Goal: Communication & Community: Answer question/provide support

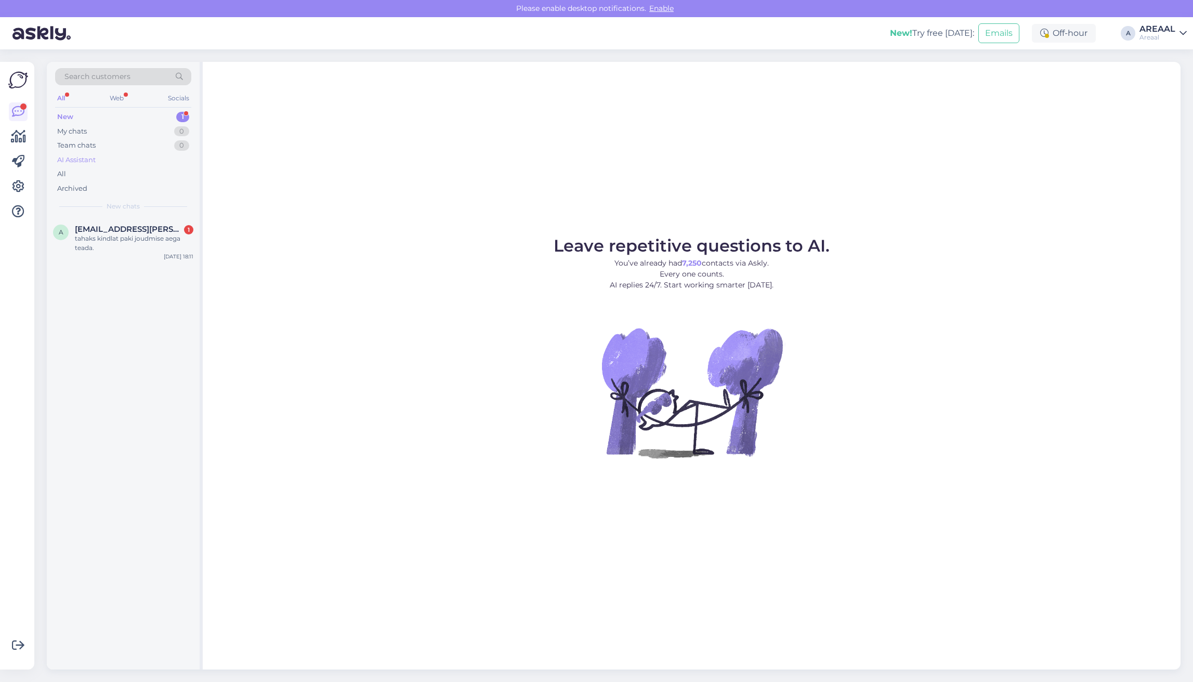
click at [141, 163] on div "AI Assistant" at bounding box center [123, 160] width 136 height 15
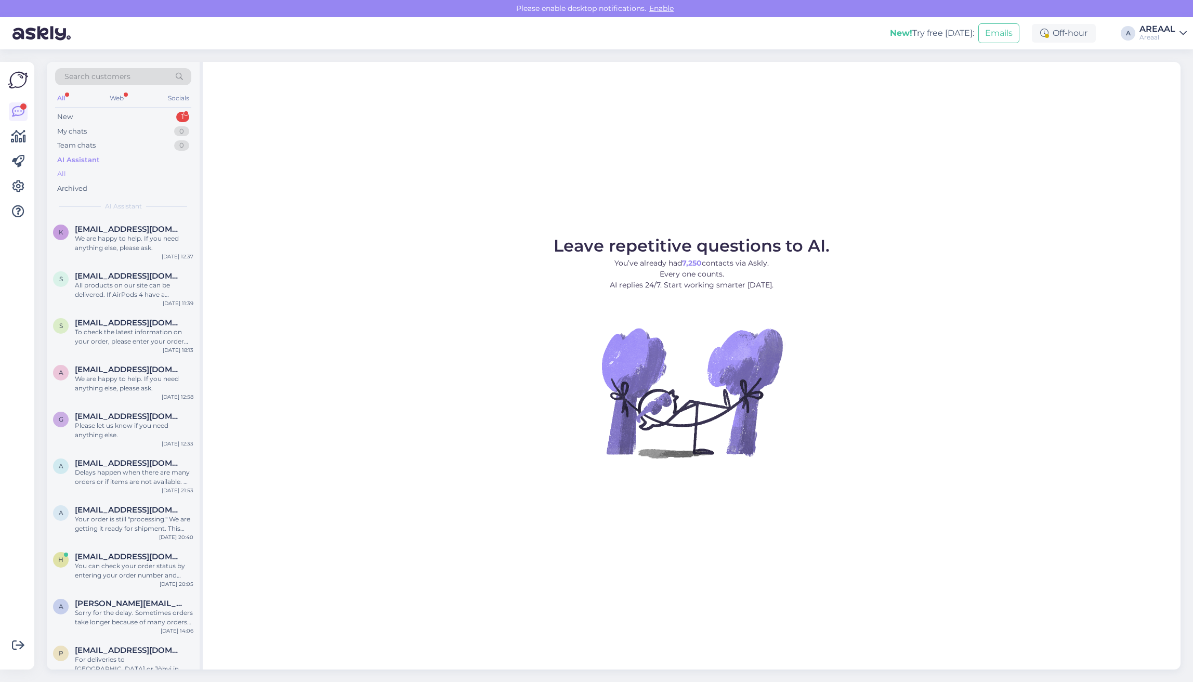
click at [137, 174] on div "All" at bounding box center [123, 174] width 136 height 15
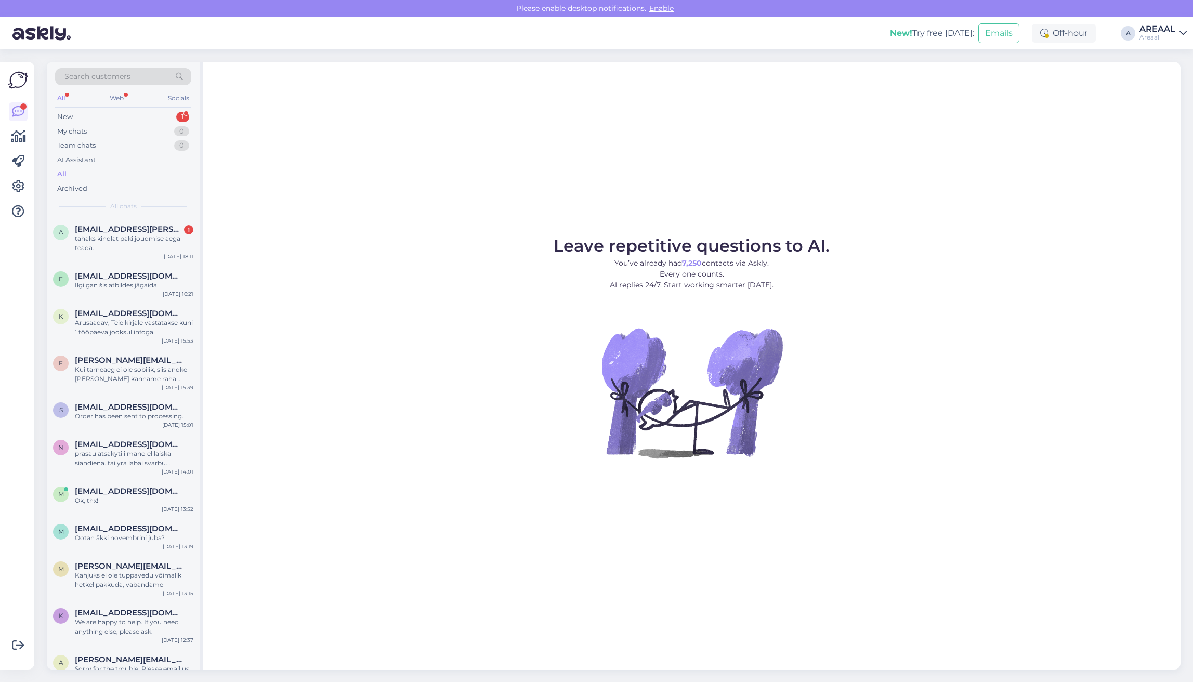
click at [449, 180] on div "Leave repetitive questions to AI. You’ve already had 7,250 contacts via Askly. …" at bounding box center [692, 366] width 978 height 608
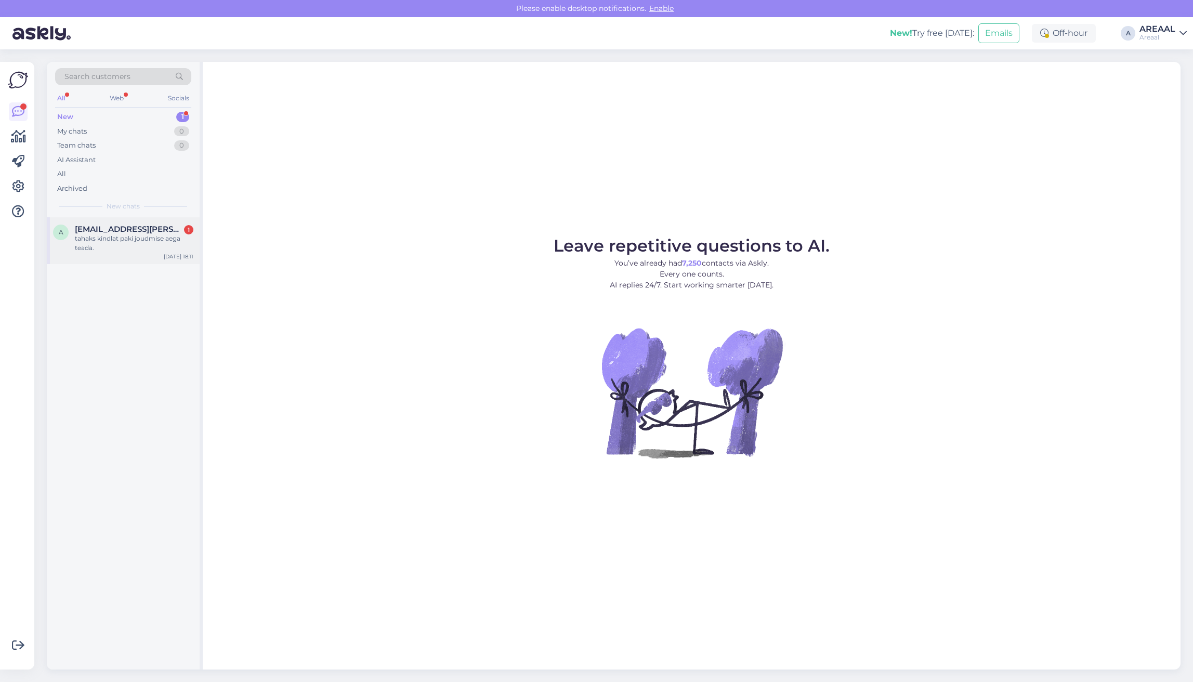
click at [177, 227] on span "[EMAIL_ADDRESS][PERSON_NAME][DOMAIN_NAME]" at bounding box center [129, 229] width 108 height 9
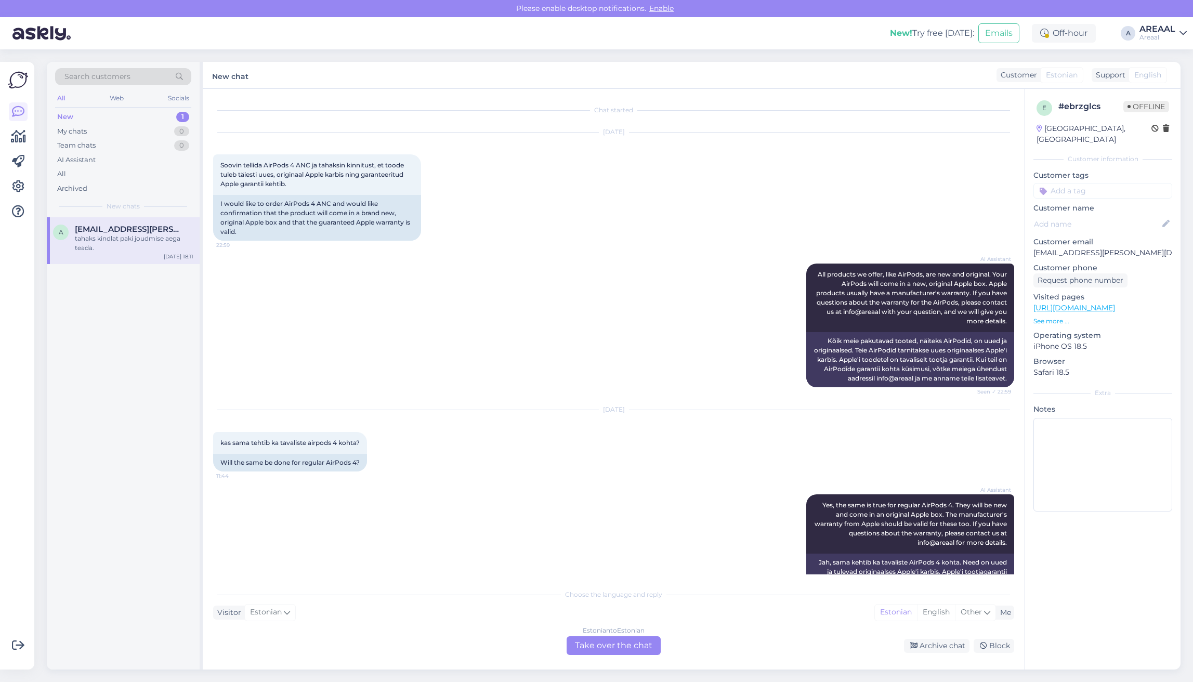
scroll to position [1941, 0]
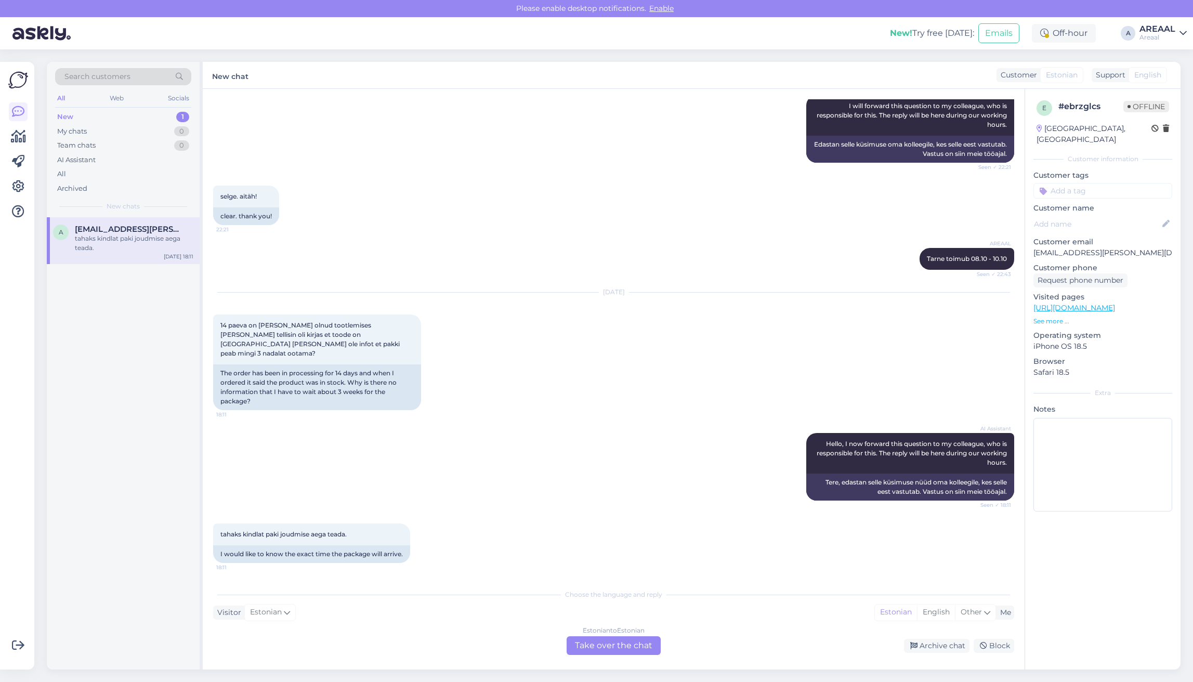
click at [609, 643] on div "Estonian to Estonian Take over the chat" at bounding box center [614, 645] width 94 height 19
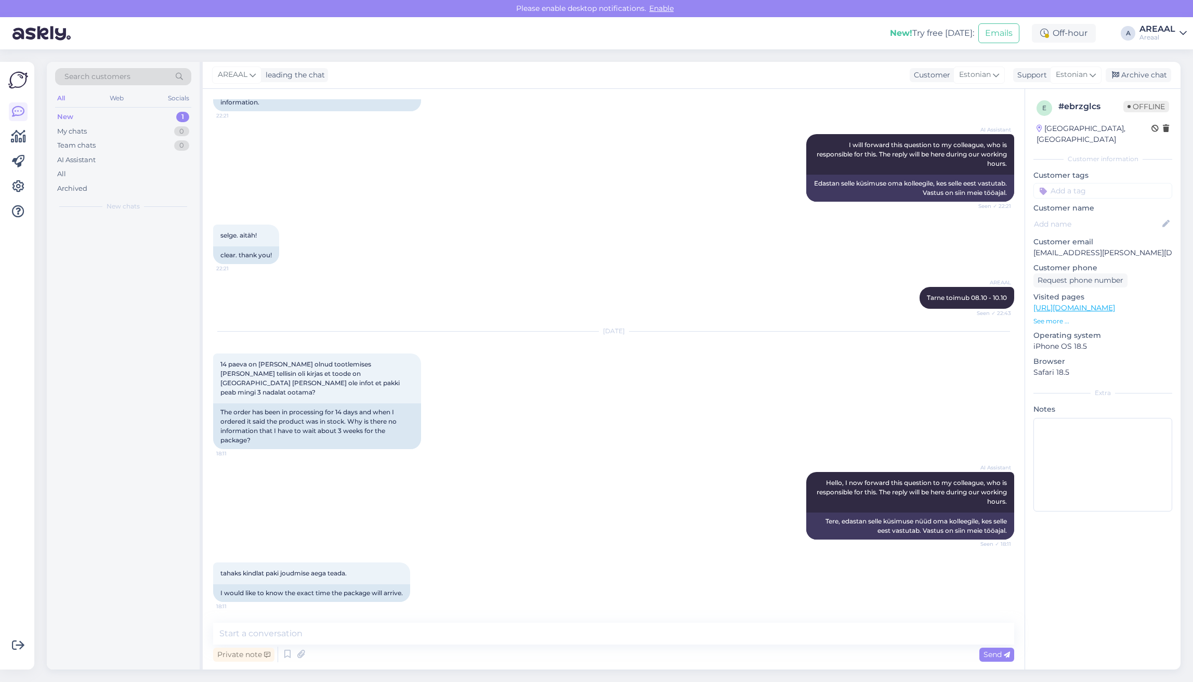
scroll to position [1902, 0]
click at [608, 638] on textarea at bounding box center [613, 634] width 801 height 22
type textarea "Tarne toimub vahemikus 08.10-10.10"
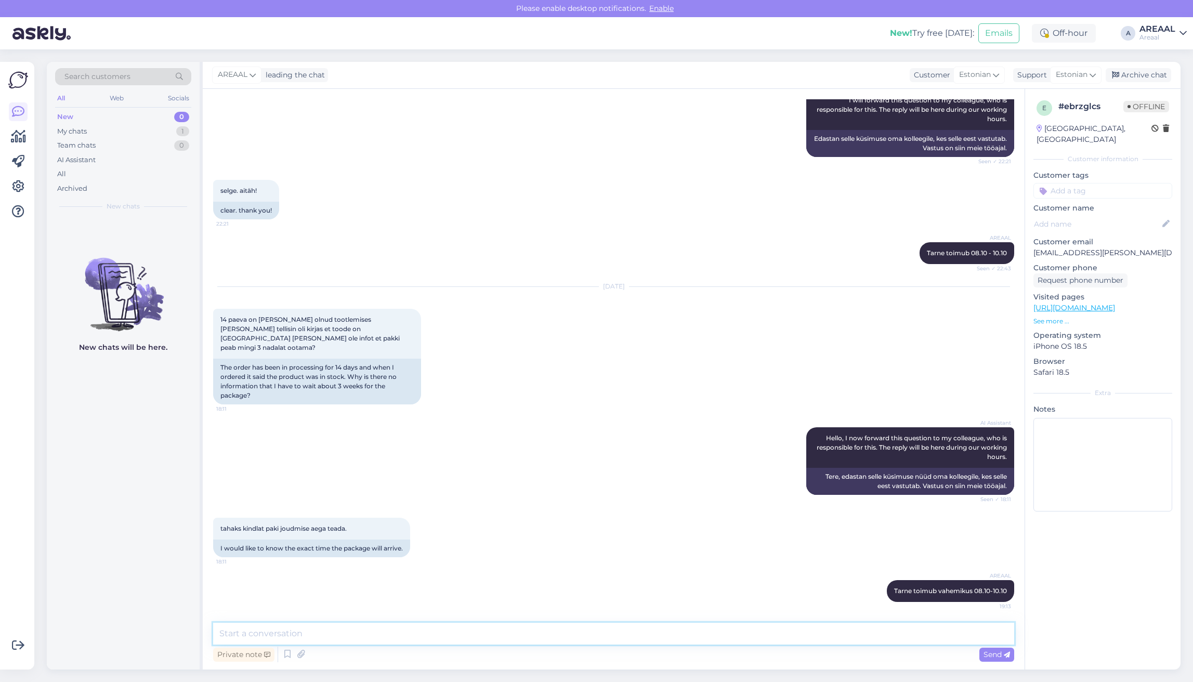
scroll to position [1947, 0]
click at [819, 643] on textarea at bounding box center [613, 634] width 801 height 22
type textarea "Oleme kohaletoimetamise info alla lisanud:"
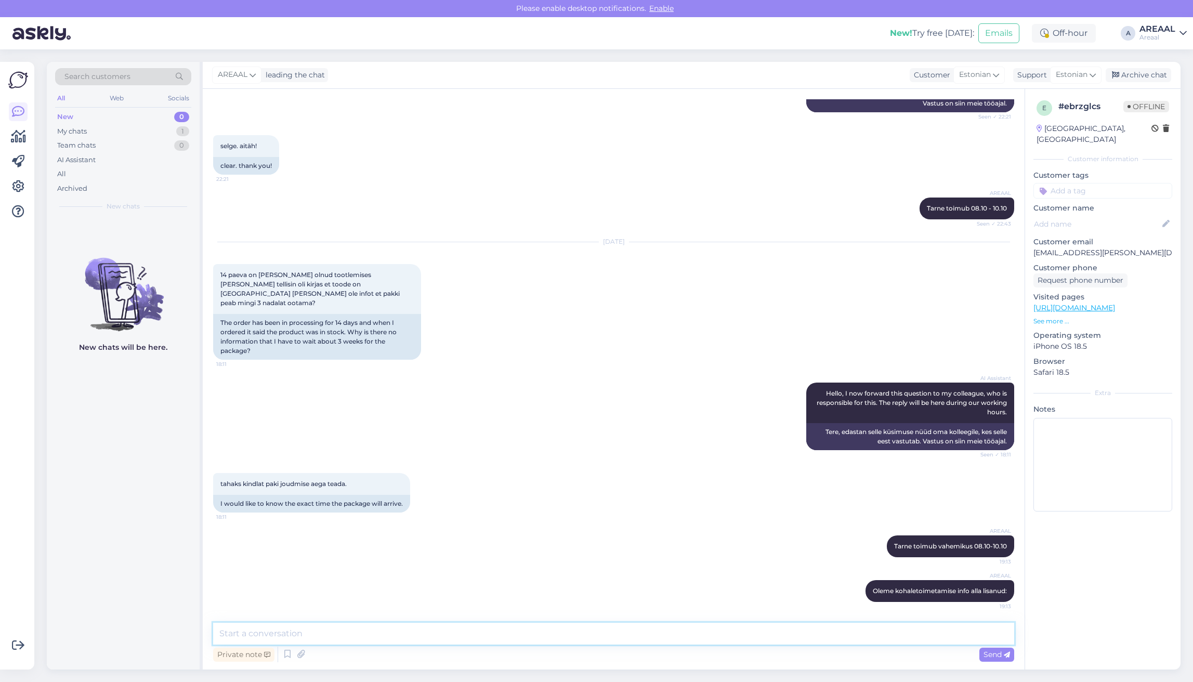
paste textarea "Kui toode ei ole hetkel laos, saadame tarneinfo ja eeldatava tarneaja pärast te…"
type textarea "Kui toode ei ole hetkel laos, saadame tarneinfo ja eeldatava tarneaja pärast te…"
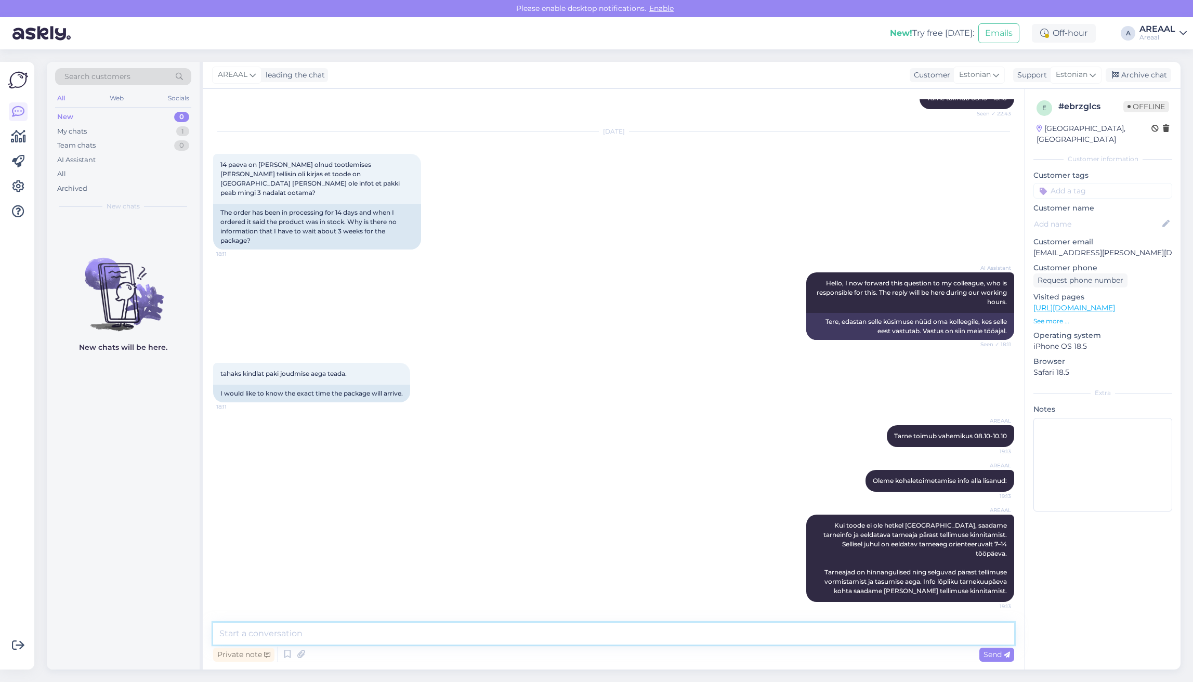
scroll to position [2093, 0]
click at [665, 378] on div "tahaks kindlat paki joudmise aega teada. 18:11 I would like to know the exact t…" at bounding box center [613, 382] width 801 height 62
click at [1152, 77] on div "Archive chat" at bounding box center [1139, 75] width 66 height 14
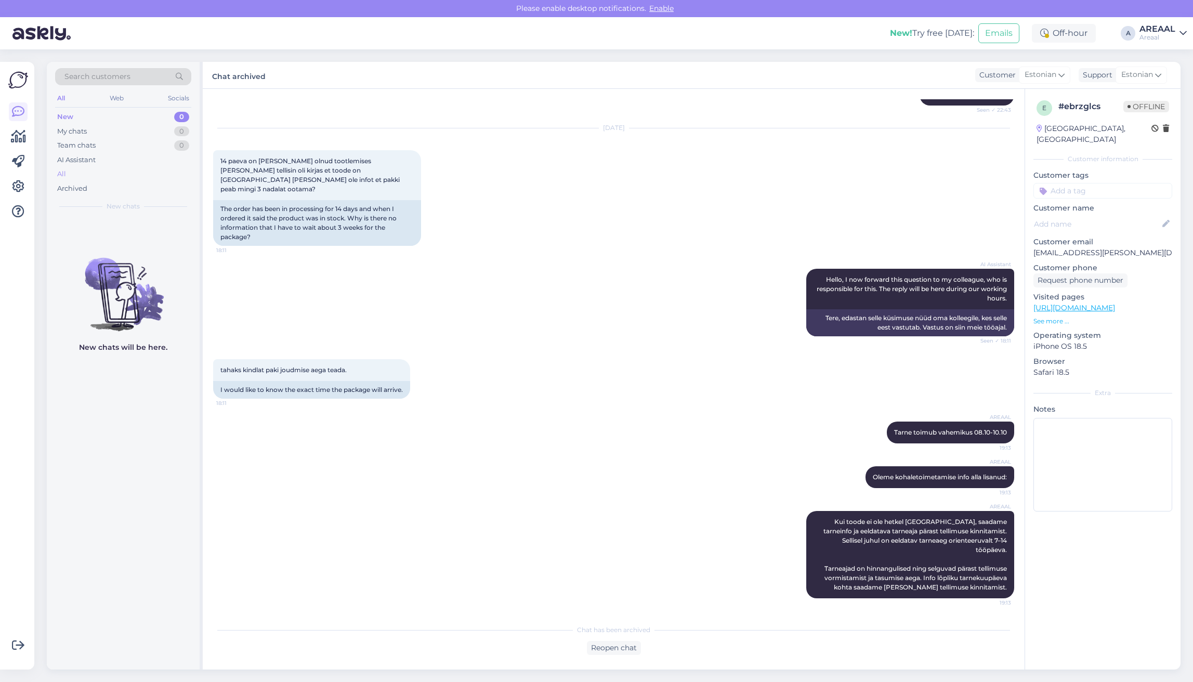
click at [121, 179] on div "All" at bounding box center [123, 174] width 136 height 15
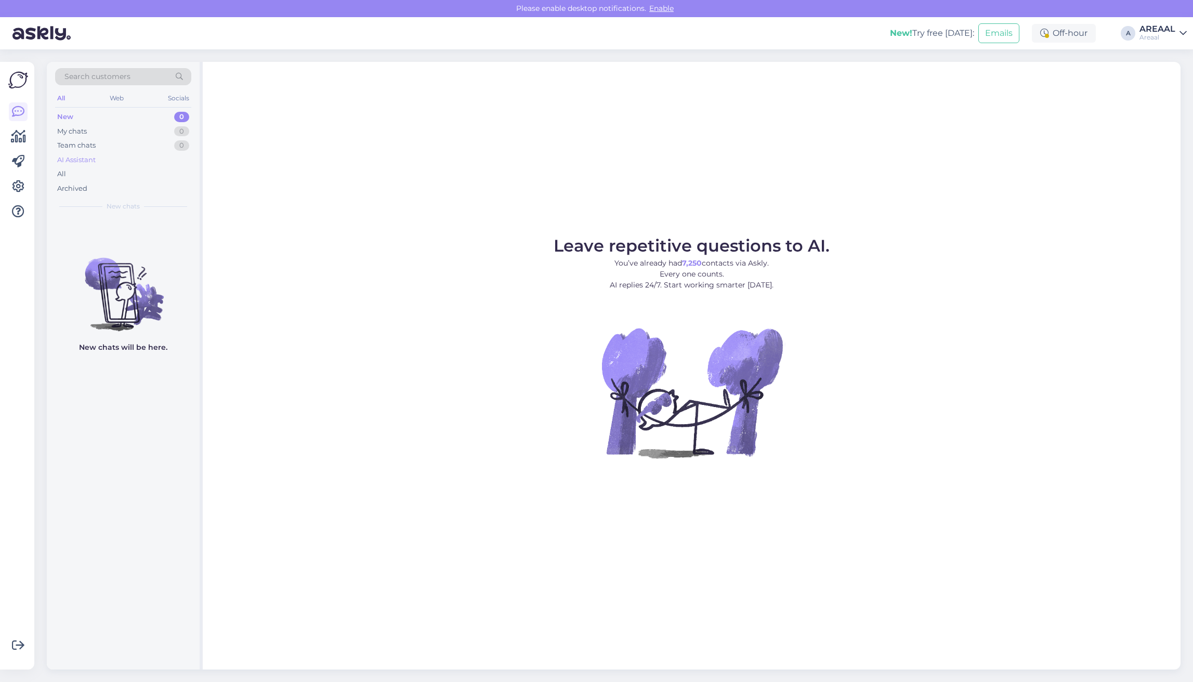
click at [102, 166] on div "AI Assistant" at bounding box center [123, 160] width 136 height 15
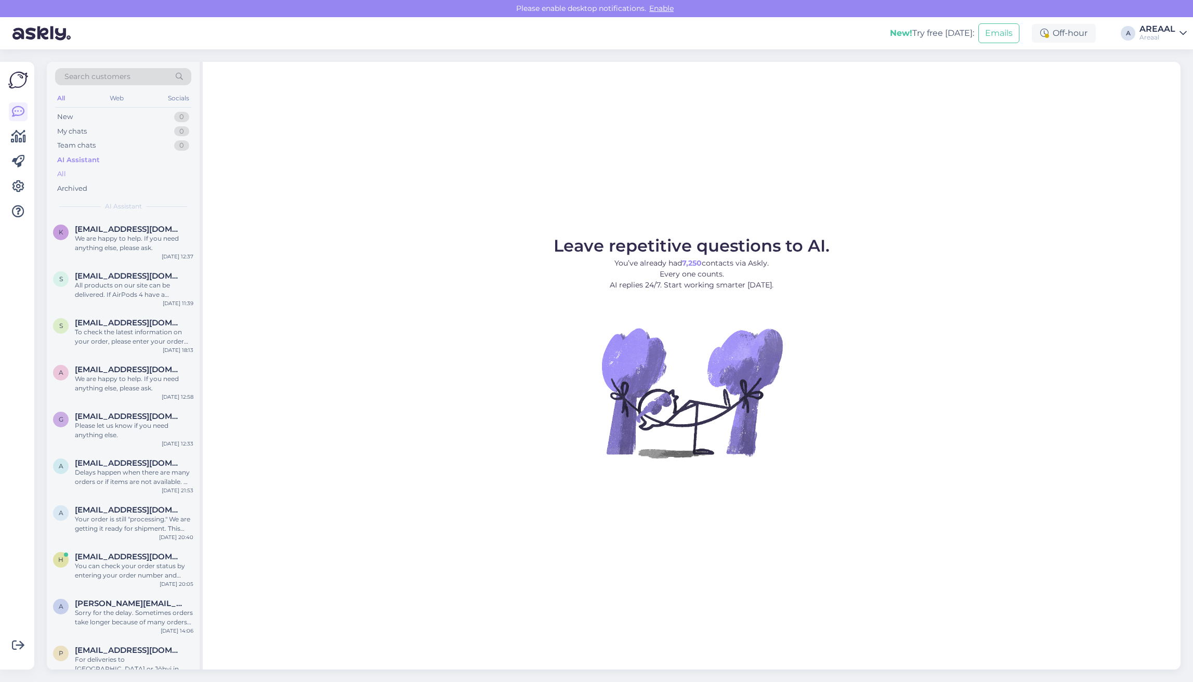
click at [95, 178] on div "All" at bounding box center [123, 174] width 136 height 15
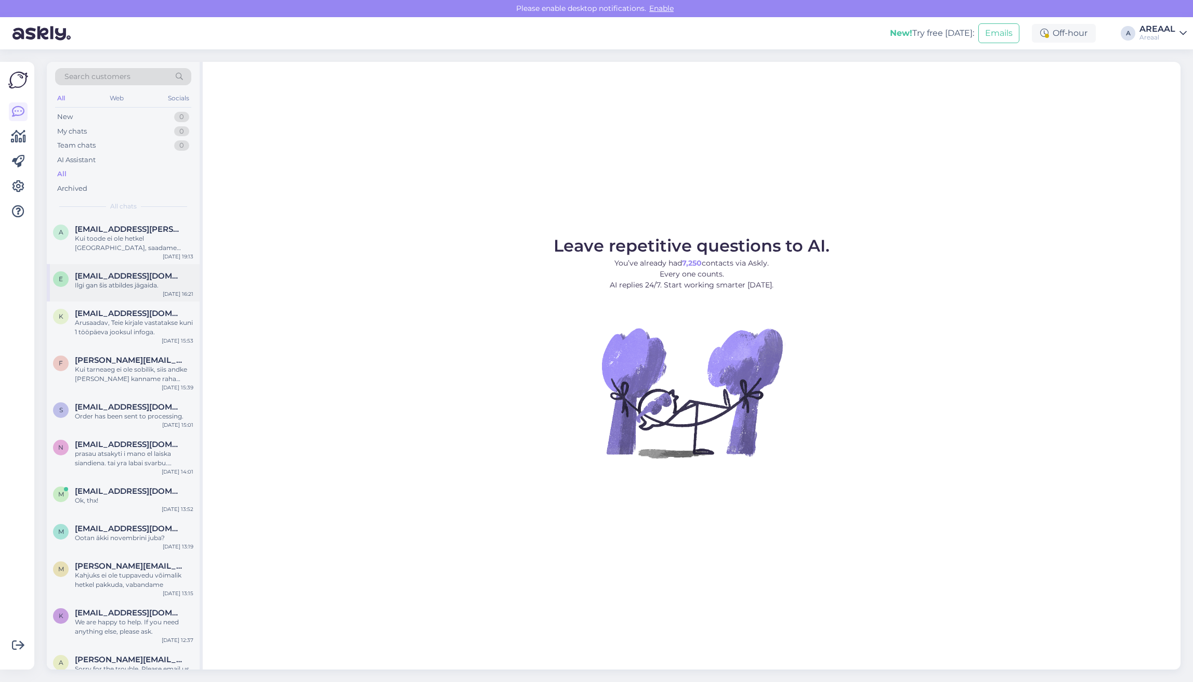
click at [112, 283] on div "Ilgi gan šis atbildes jāgaida." at bounding box center [134, 285] width 119 height 9
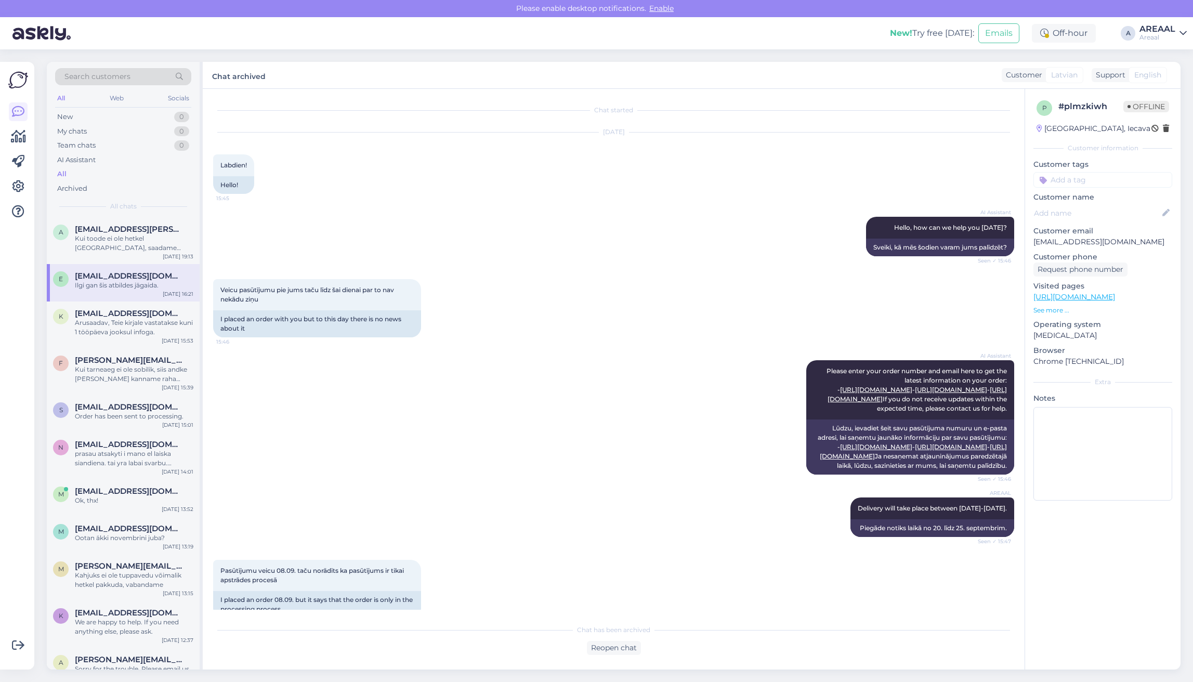
scroll to position [4530, 0]
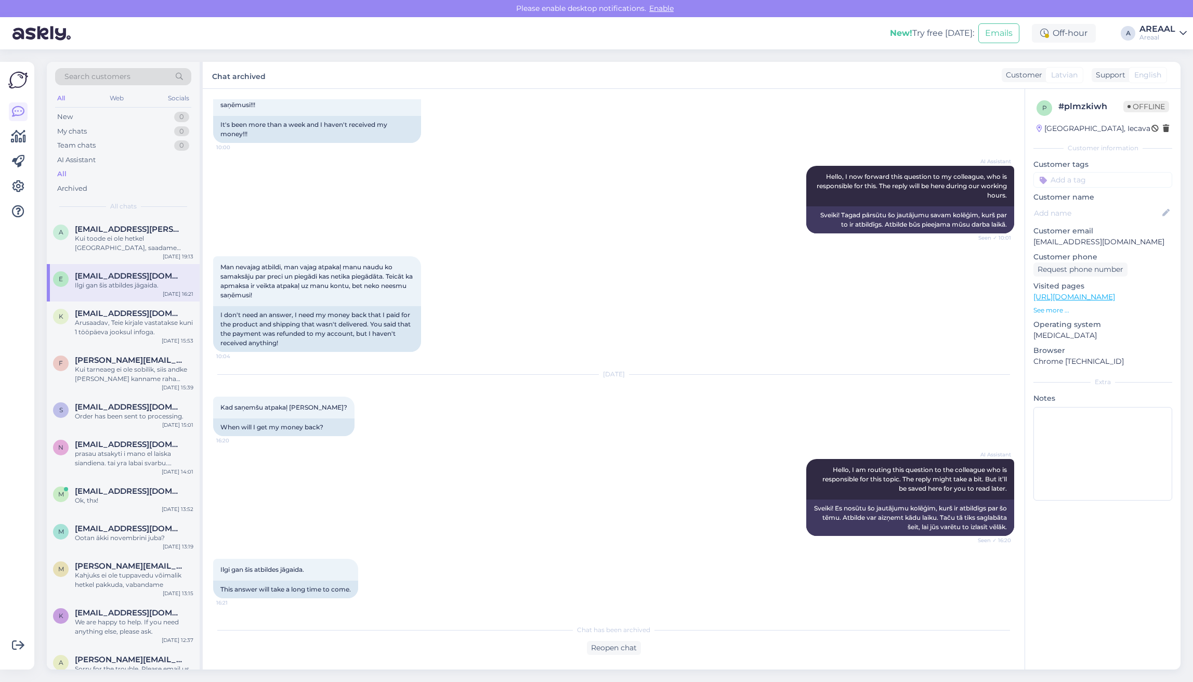
click at [638, 639] on div "Chat has been archived Reopen chat" at bounding box center [613, 637] width 801 height 36
click at [635, 647] on div "Reopen chat" at bounding box center [614, 648] width 54 height 14
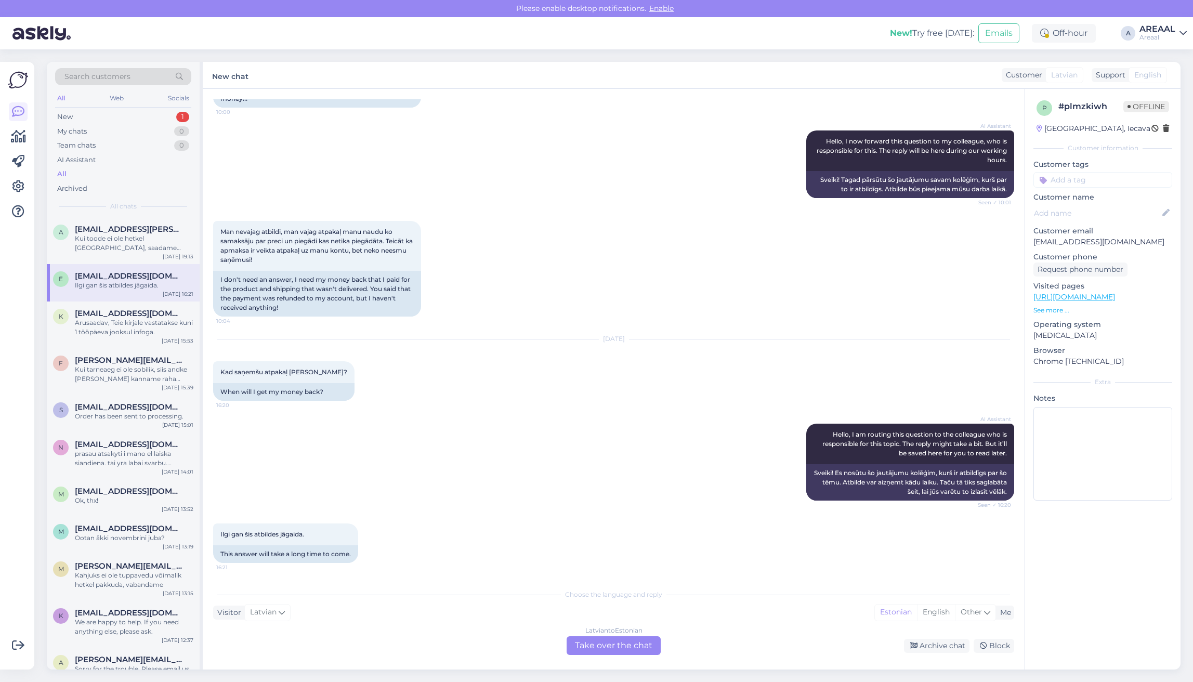
click at [619, 640] on div "Latvian to Estonian Take over the chat" at bounding box center [614, 645] width 94 height 19
click at [618, 633] on div "Latvian to Estonian" at bounding box center [613, 630] width 57 height 9
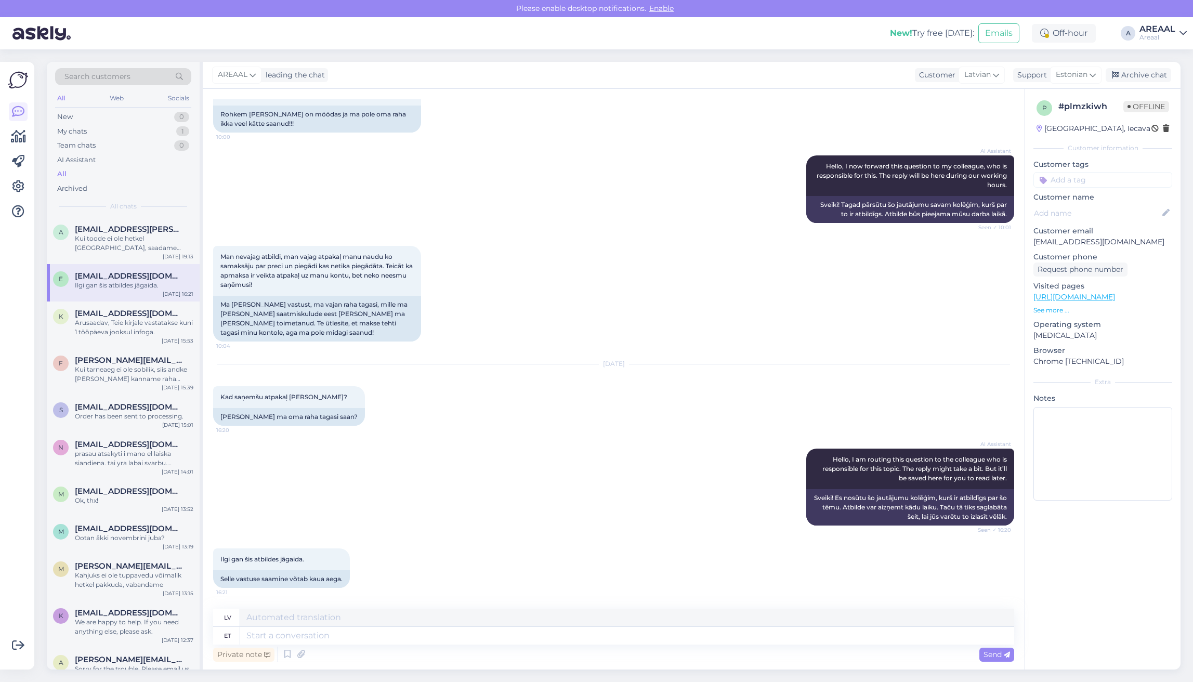
click at [617, 636] on textarea at bounding box center [627, 636] width 774 height 18
type textarea "Your ord"
type textarea "Tavs"
type textarea "Your order ha"
type textarea "Jūsu pasūtījums"
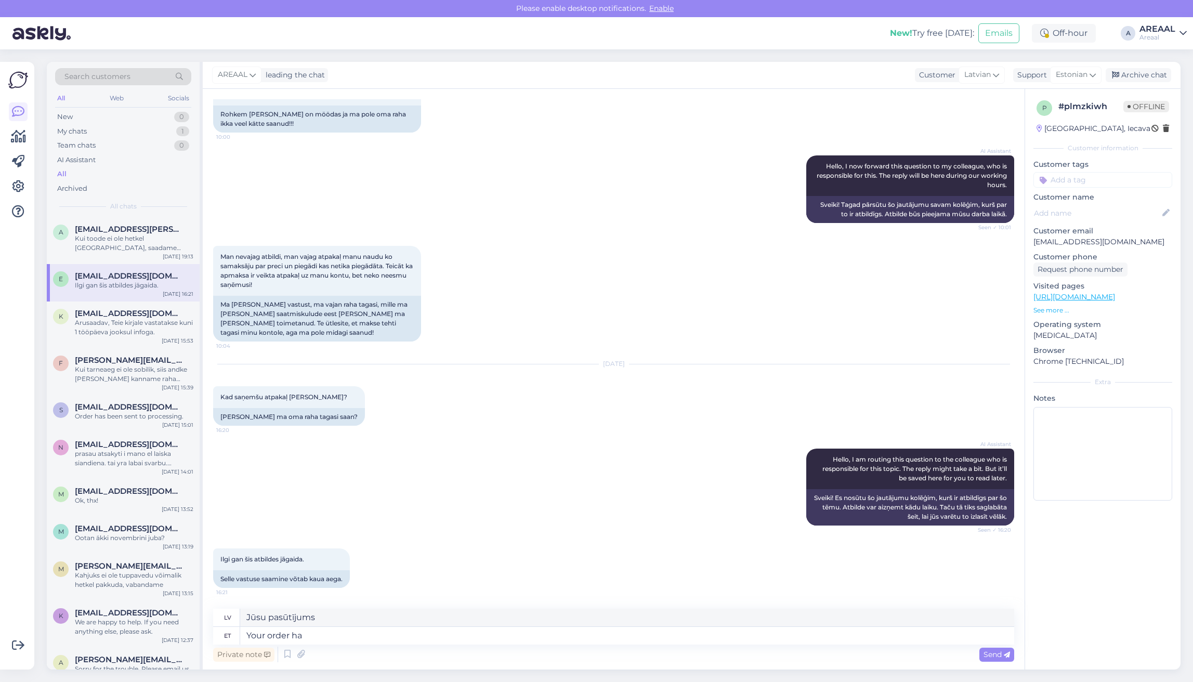
type textarea "Your order ha"
type textarea "Jūsu pasūtījums ir"
type textarea "Your order has been alr"
type textarea "Jūsu pasūtījums ir veikts"
type textarea "Your order has been already ref"
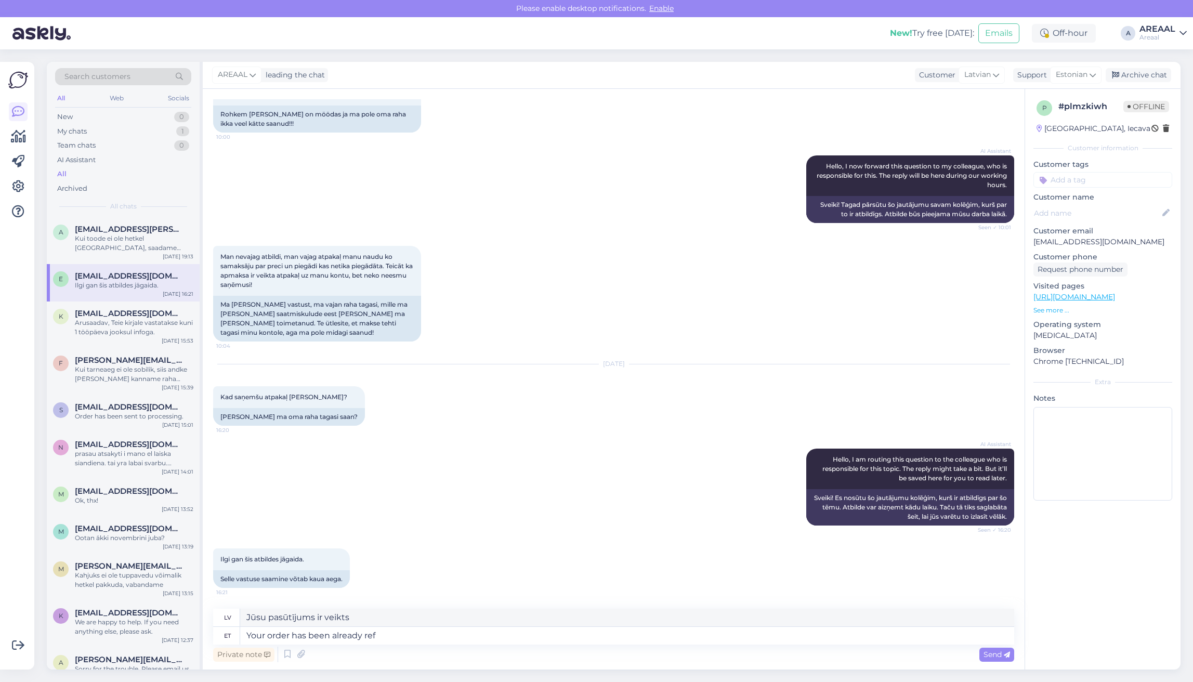
type textarea "Jūsu pasūtījums jau ir veikts"
type textarea "Your order has been already refunded."
type textarea "Jūsu pasūtījums jau ir atmaksāts."
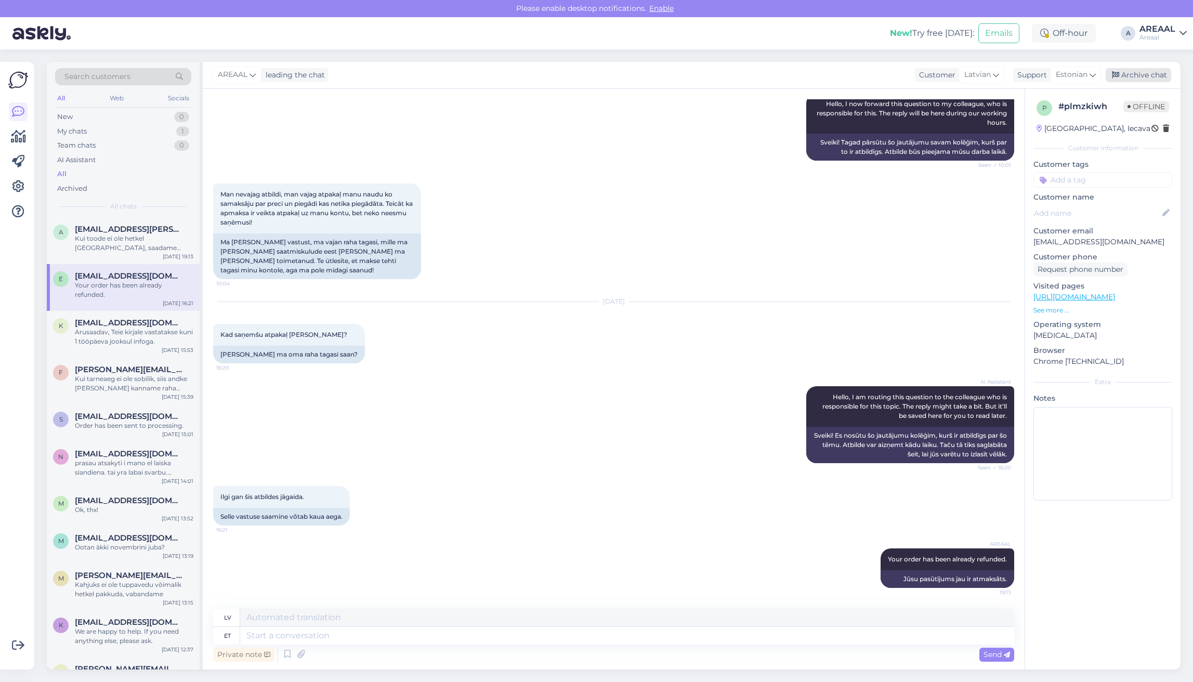
click at [1130, 76] on div "Archive chat" at bounding box center [1139, 75] width 66 height 14
